Goal: Check status: Check status

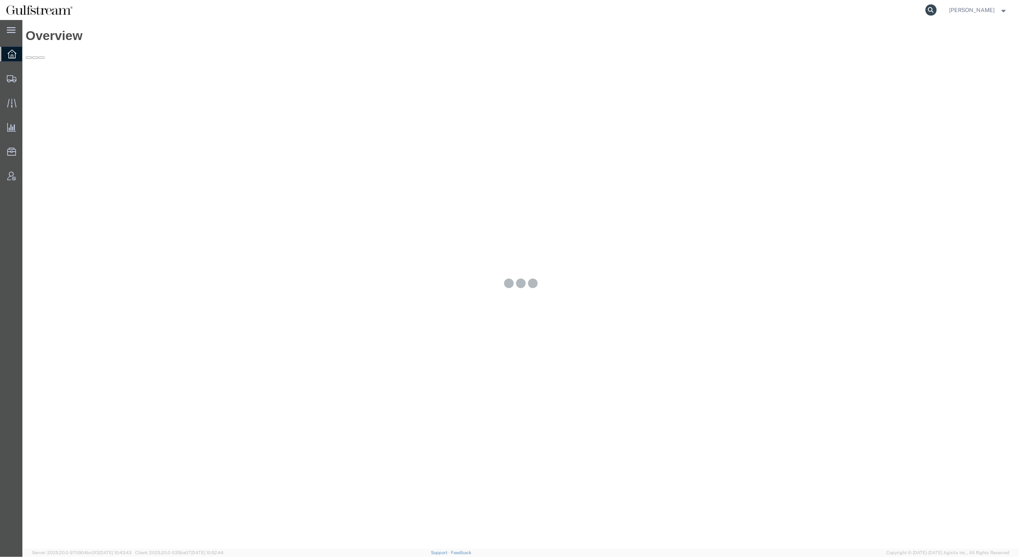
click at [937, 12] on icon at bounding box center [931, 9] width 11 height 11
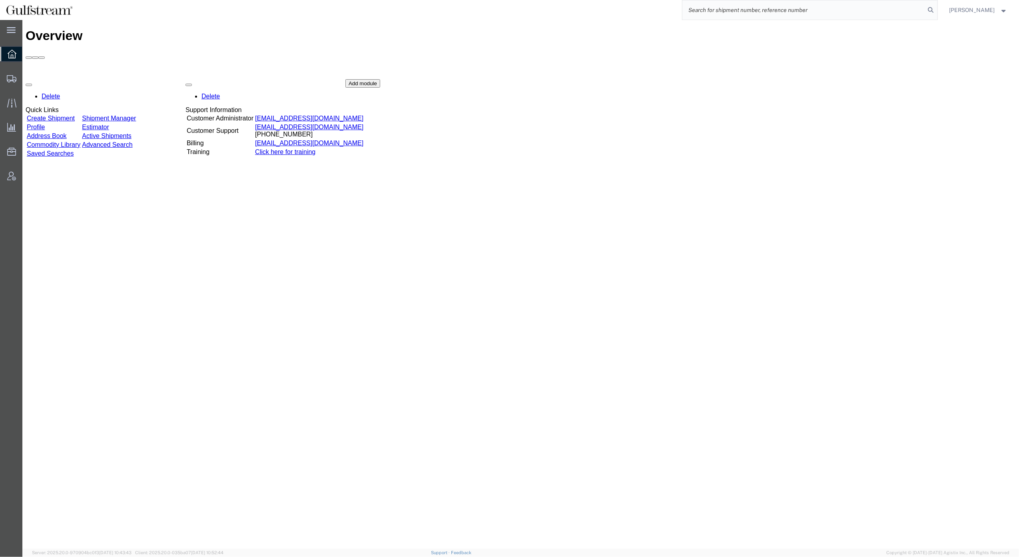
click at [842, 11] on input "search" at bounding box center [804, 9] width 243 height 19
paste input "882883545867"
type input "882883545867"
click at [937, 8] on icon at bounding box center [931, 9] width 11 height 11
